Goal: Transaction & Acquisition: Purchase product/service

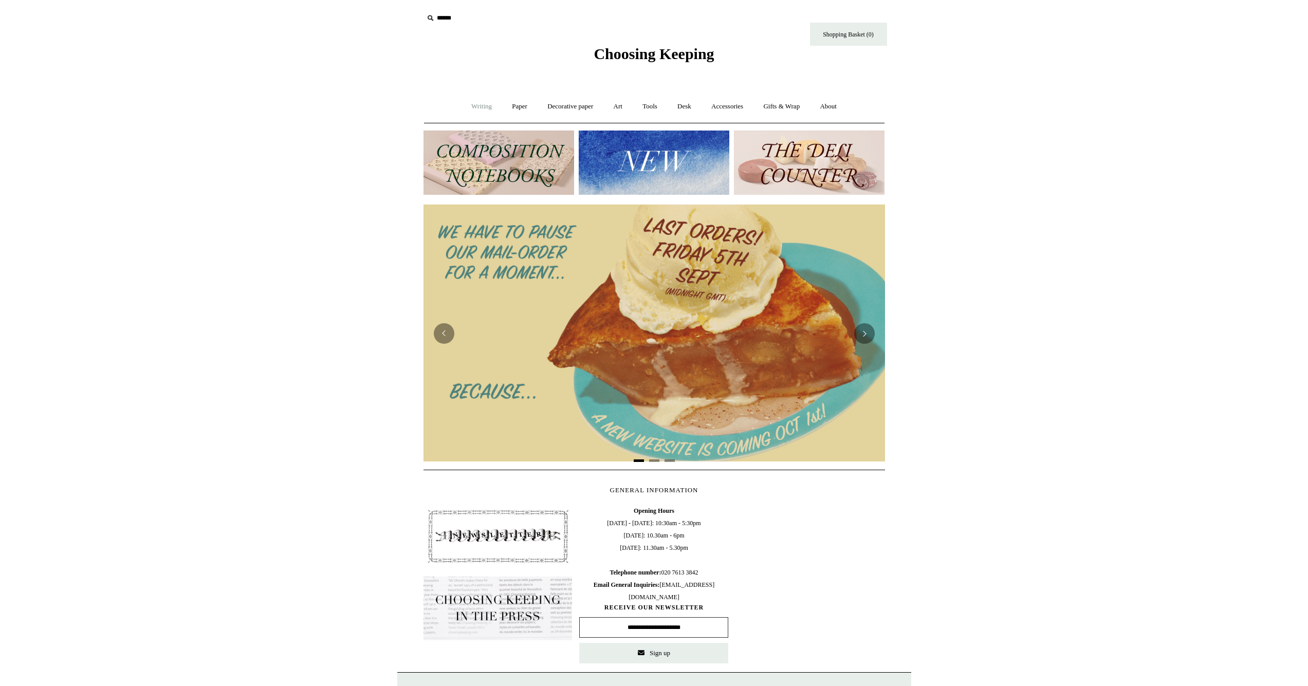
click at [472, 104] on link "Writing +" at bounding box center [481, 106] width 39 height 27
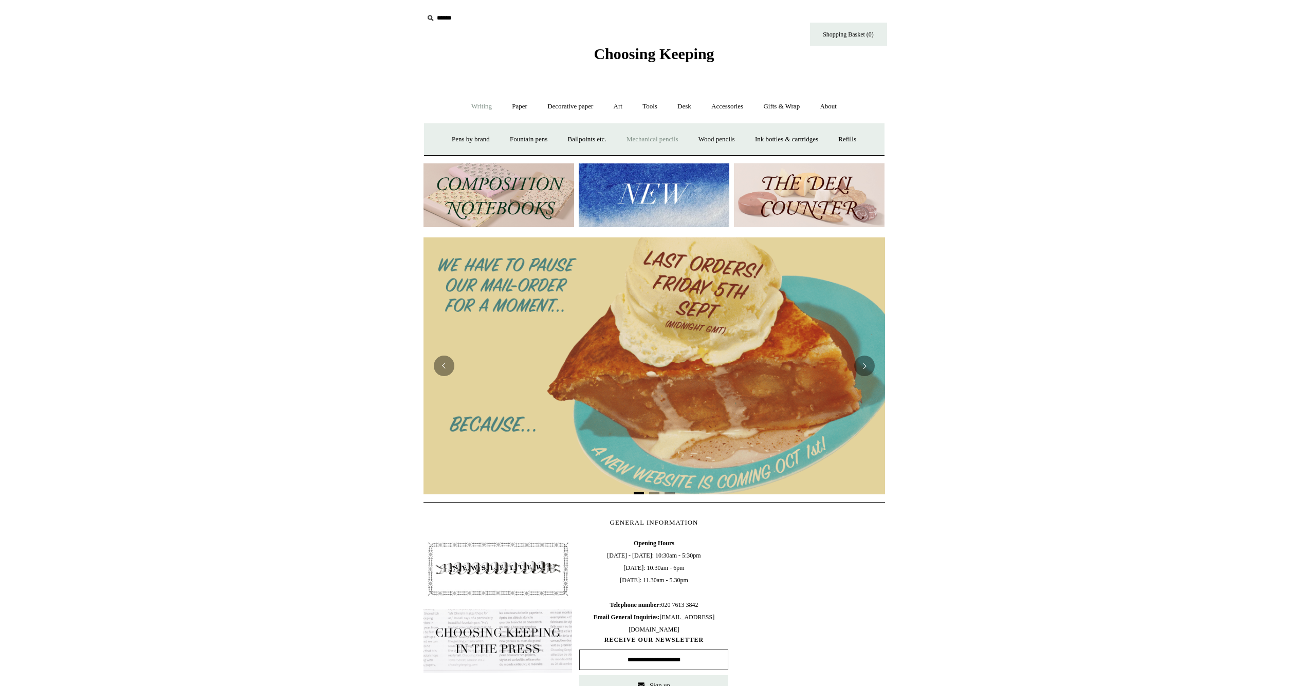
click at [642, 139] on link "Mechanical pencils +" at bounding box center [652, 139] width 70 height 27
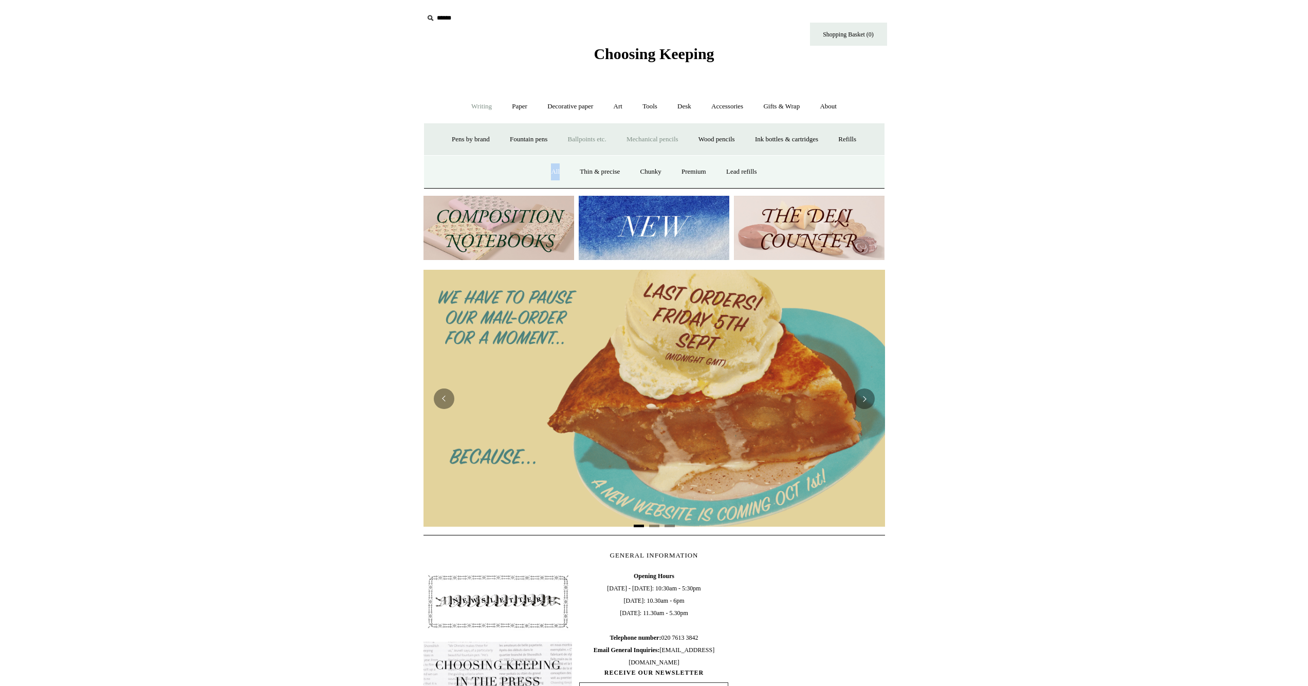
click at [581, 138] on link "Ballpoints etc. +" at bounding box center [587, 139] width 57 height 27
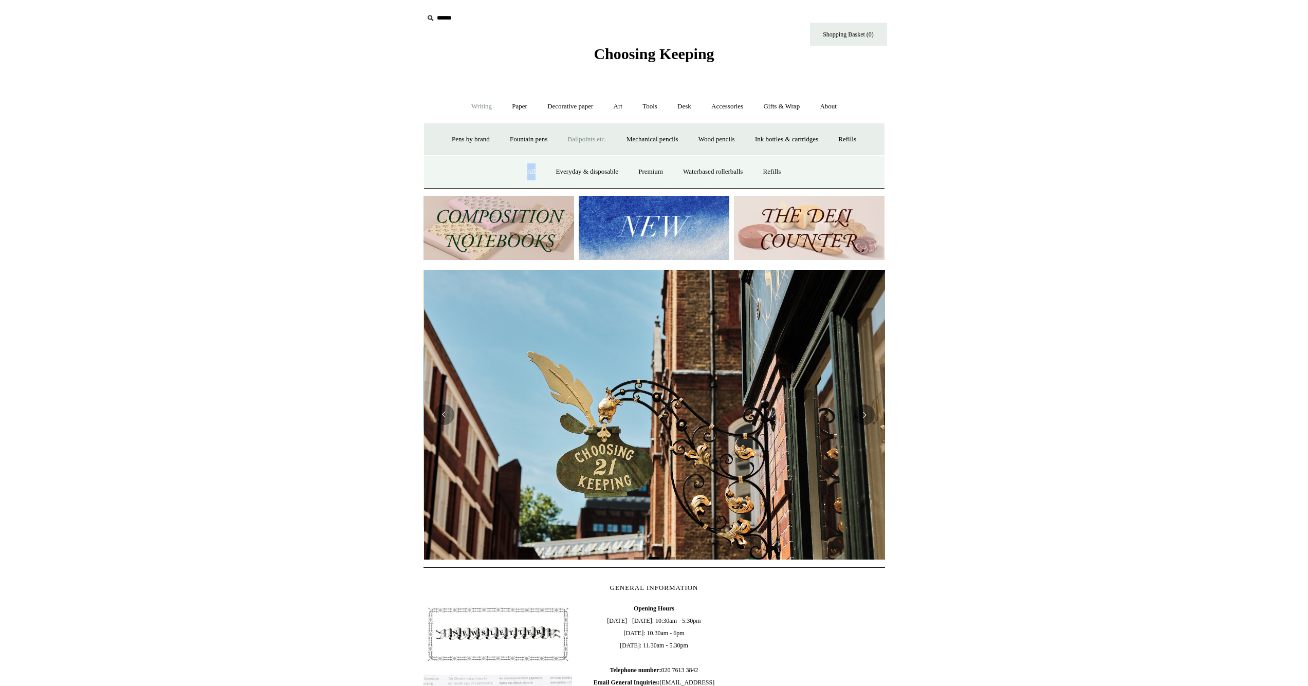
scroll to position [0, 461]
click at [515, 134] on link "Fountain pens +" at bounding box center [529, 139] width 56 height 27
click at [511, 105] on link "Paper +" at bounding box center [520, 106] width 34 height 27
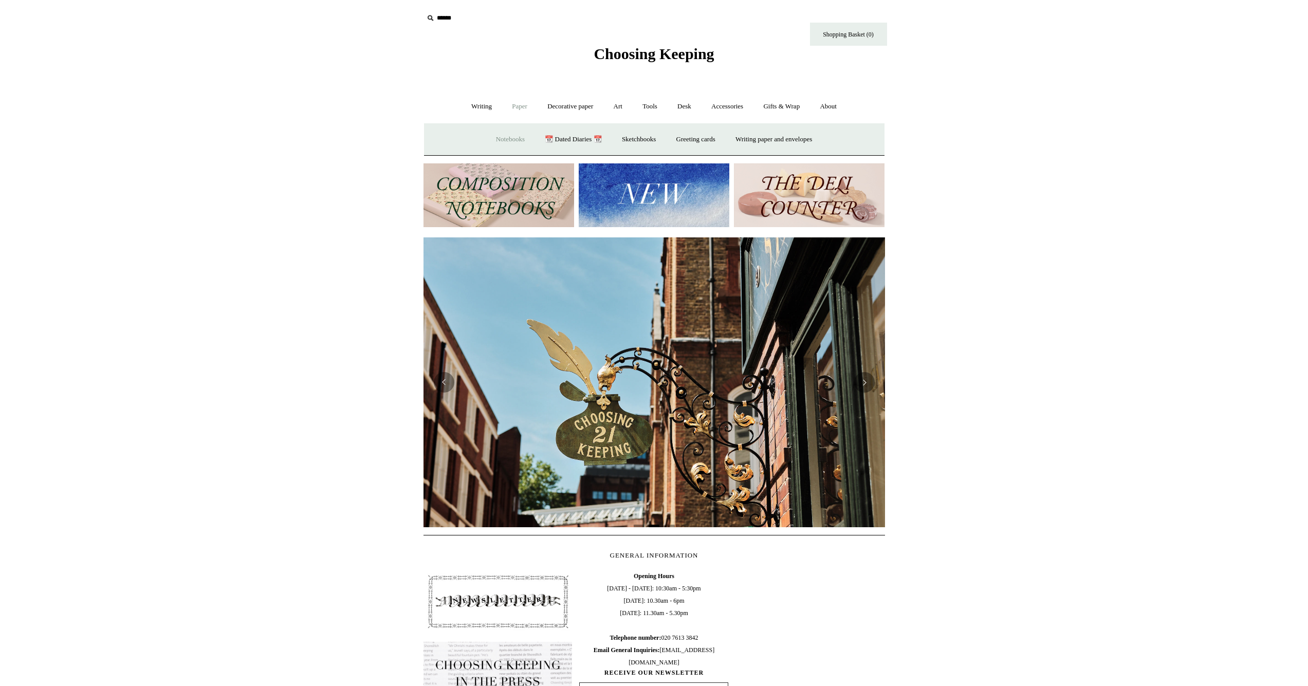
click at [500, 142] on link "Notebooks +" at bounding box center [510, 139] width 47 height 27
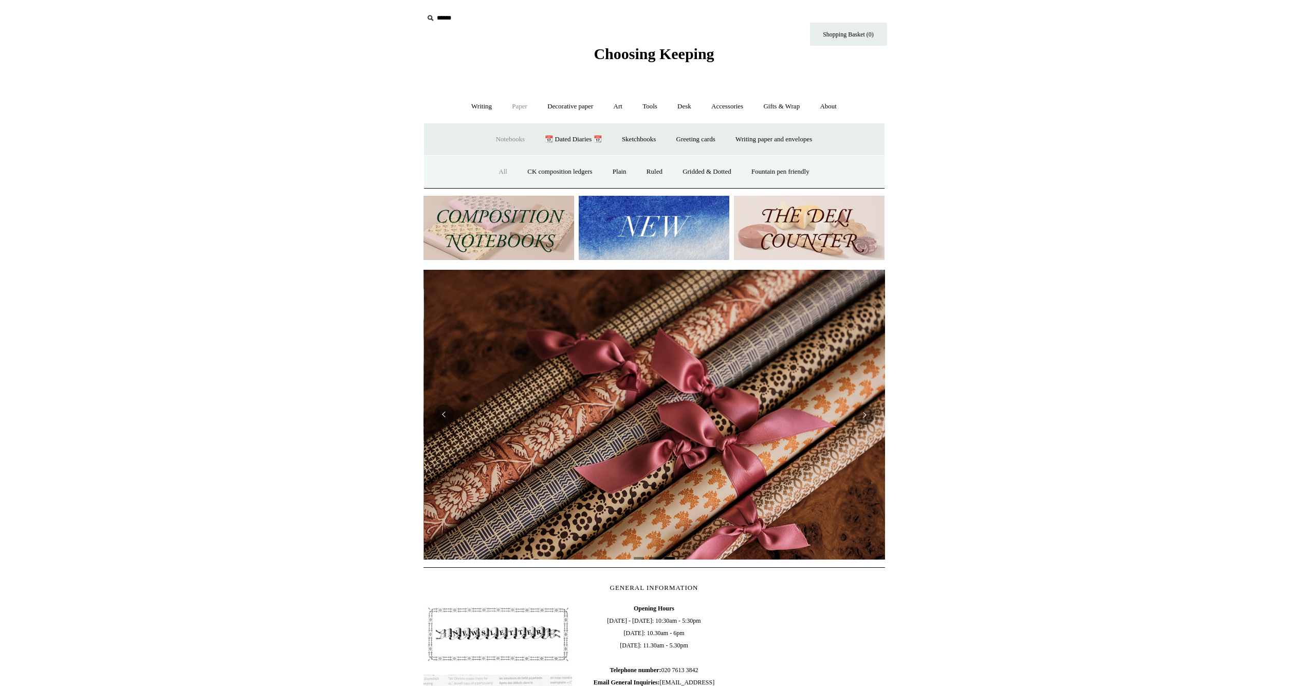
scroll to position [0, 923]
click at [627, 141] on link "Sketchbooks +" at bounding box center [639, 139] width 52 height 27
click at [596, 169] on link "All" at bounding box center [599, 171] width 27 height 27
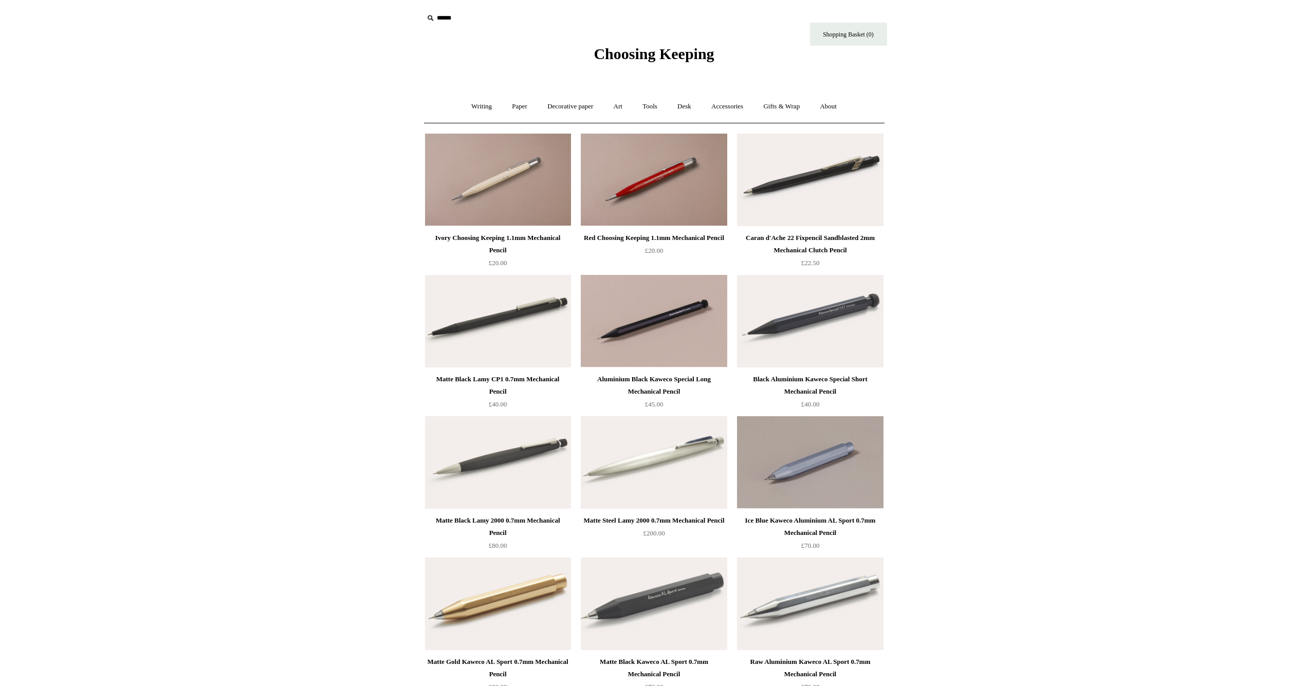
click at [600, 54] on span "Choosing Keeping" at bounding box center [654, 53] width 120 height 17
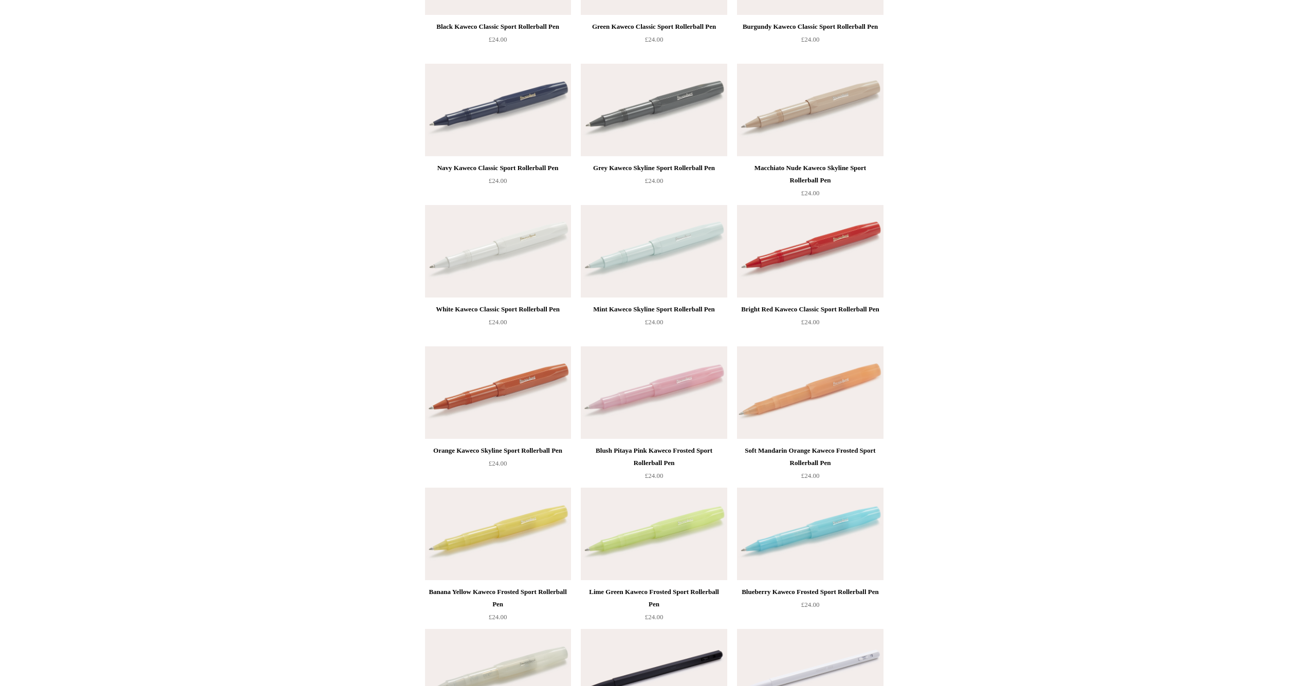
scroll to position [1078, 0]
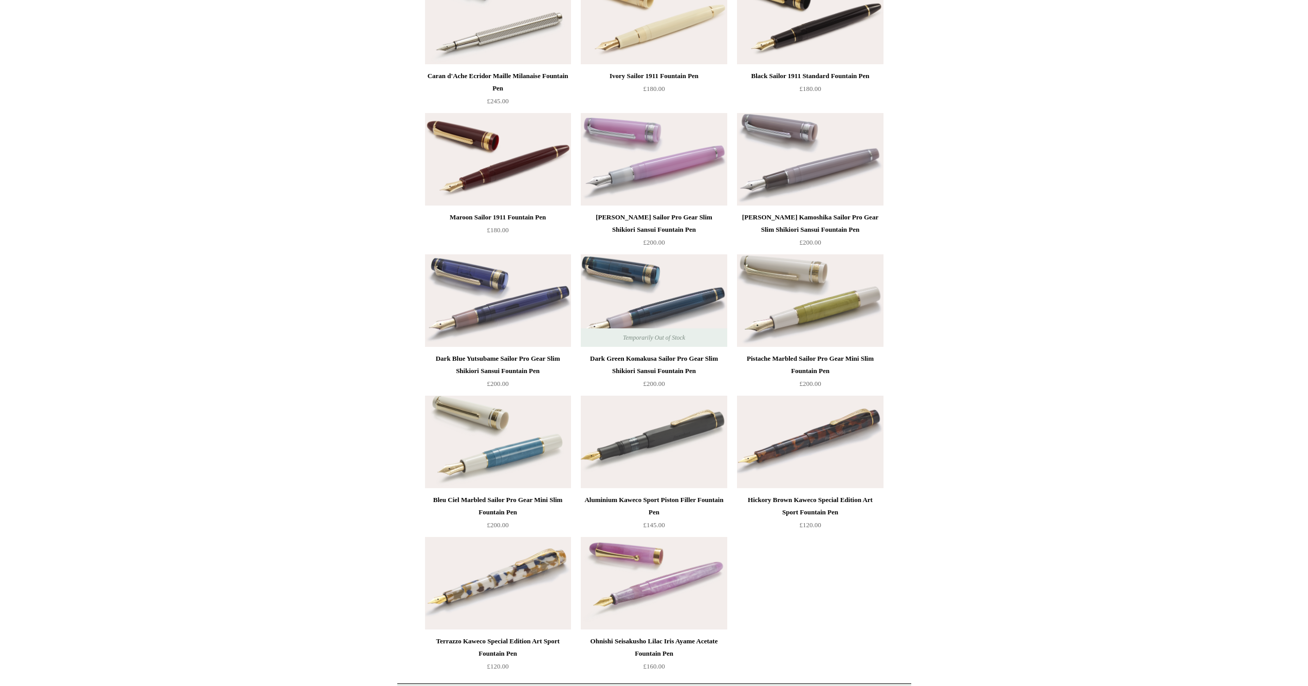
scroll to position [4880, 0]
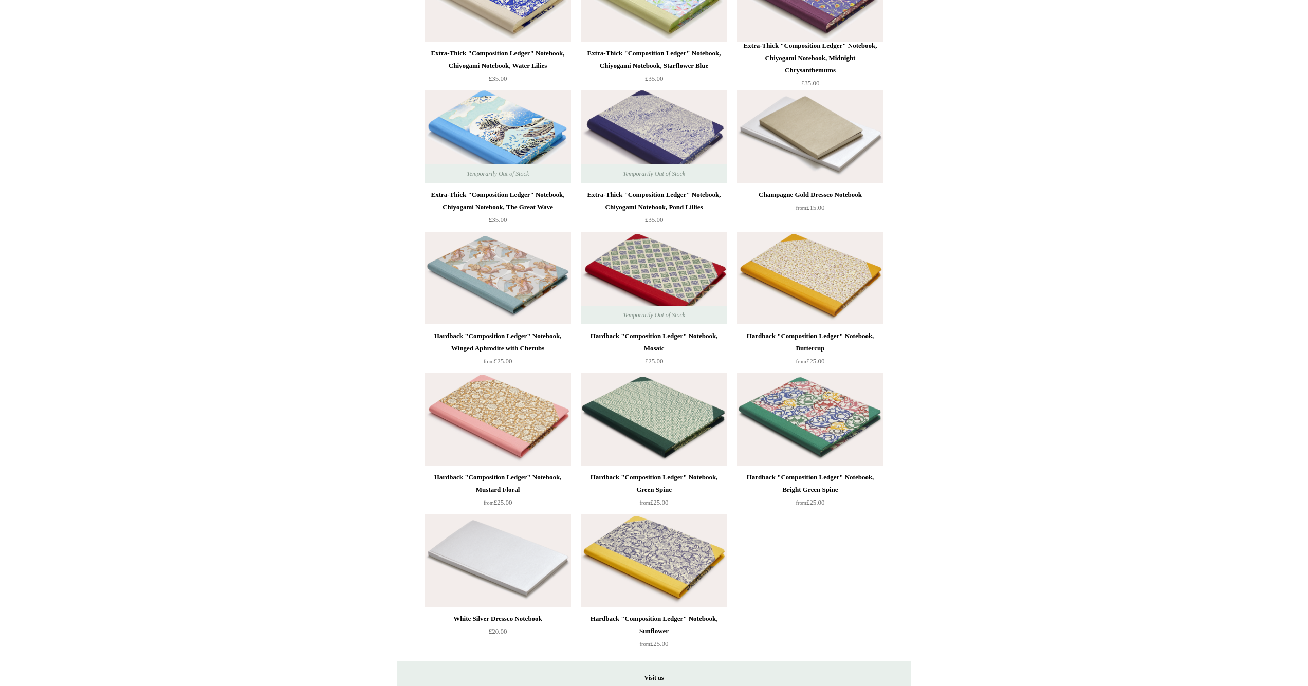
scroll to position [6679, 0]
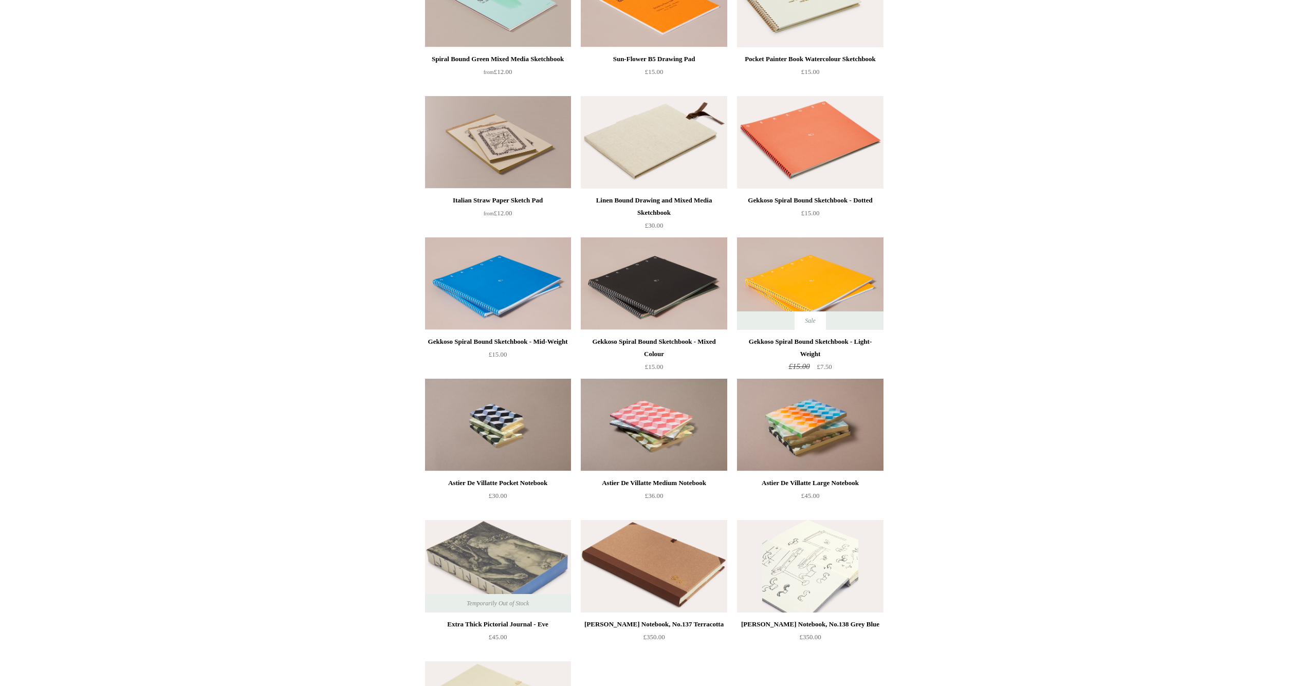
scroll to position [1168, 0]
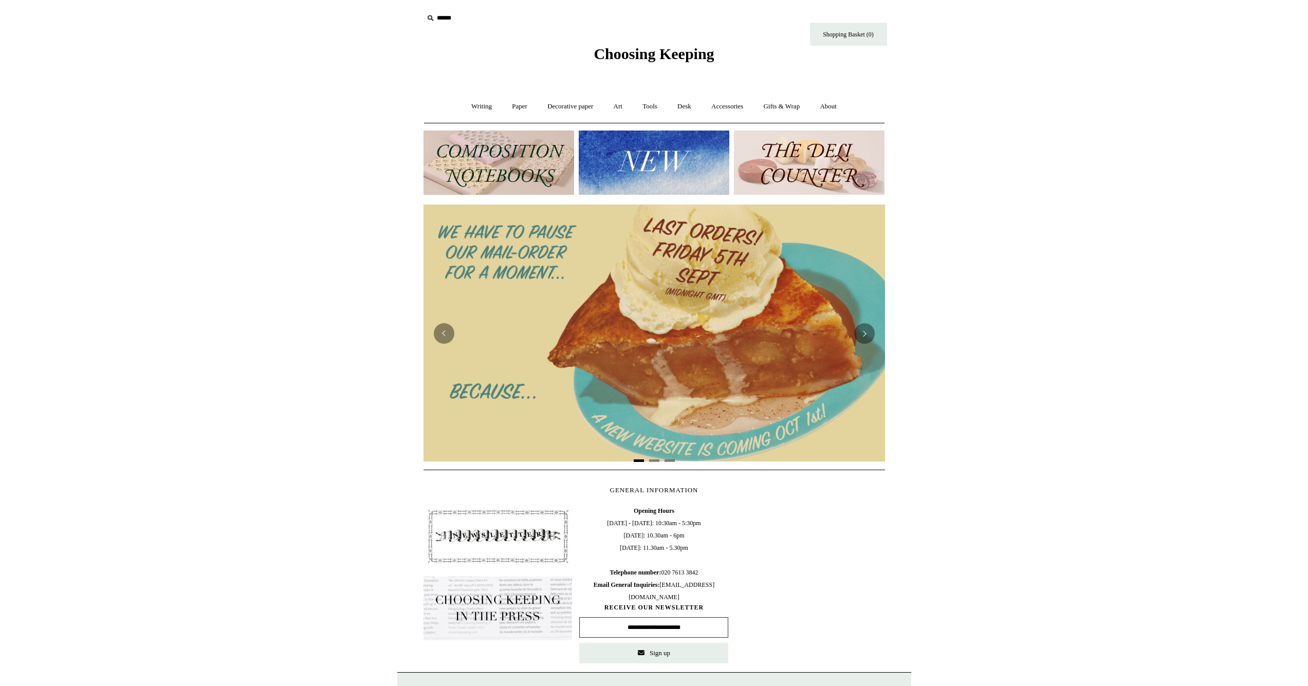
click at [674, 167] on img at bounding box center [654, 163] width 151 height 64
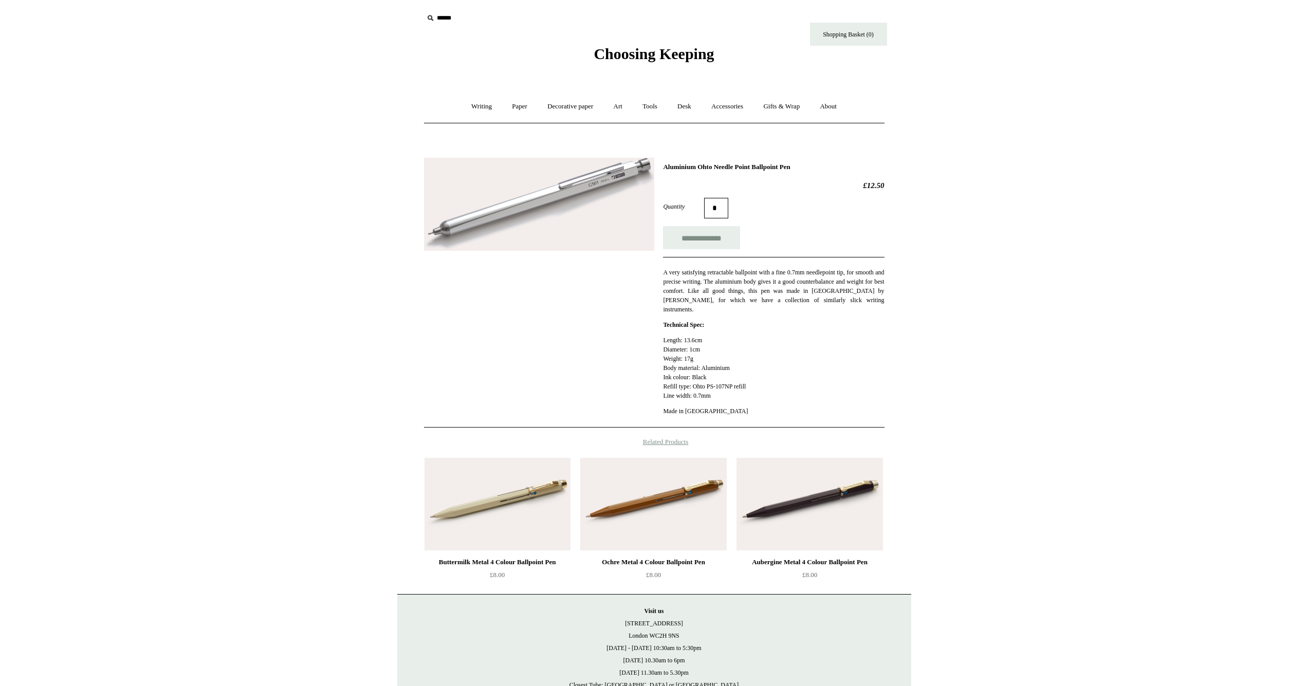
click at [593, 201] on img at bounding box center [539, 205] width 230 height 94
